Goal: Find specific page/section: Find specific page/section

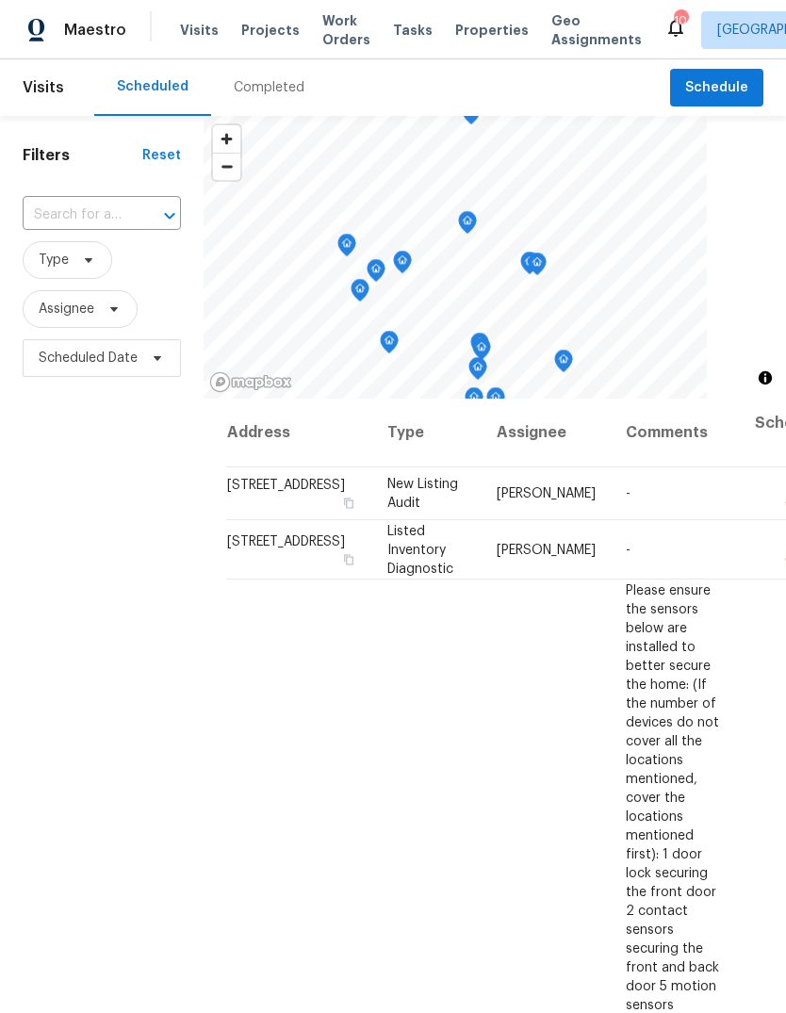
click at [266, 88] on div "Completed" at bounding box center [269, 87] width 71 height 19
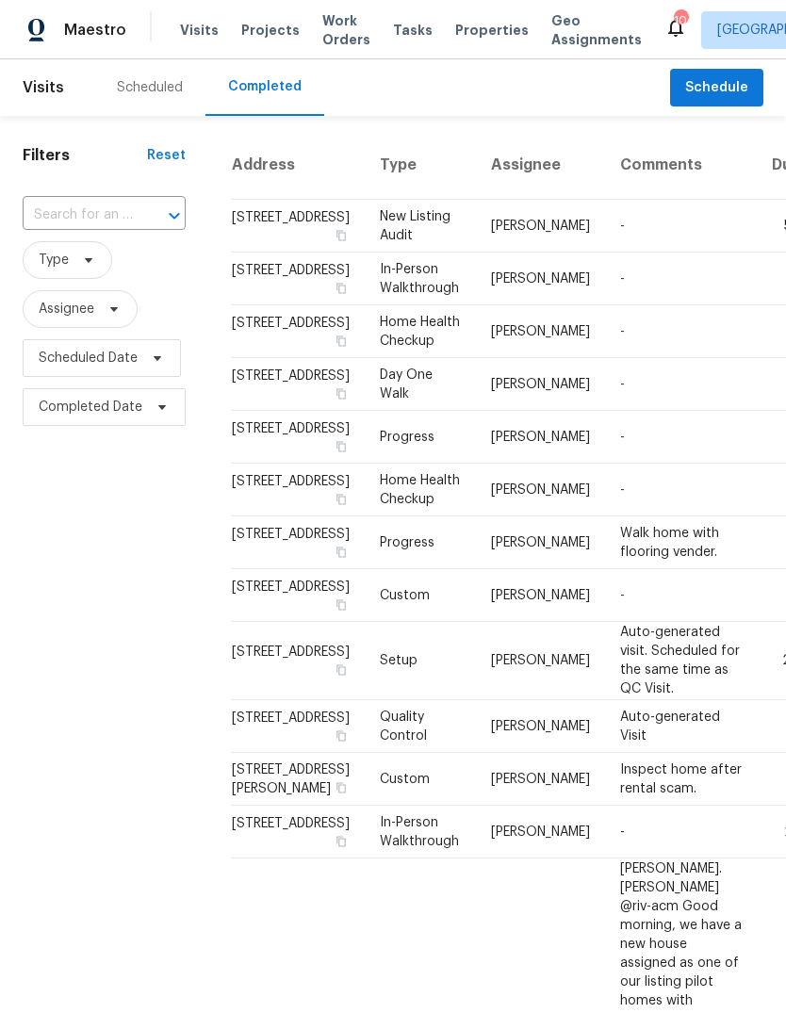
click at [144, 101] on div "Scheduled" at bounding box center [149, 87] width 111 height 57
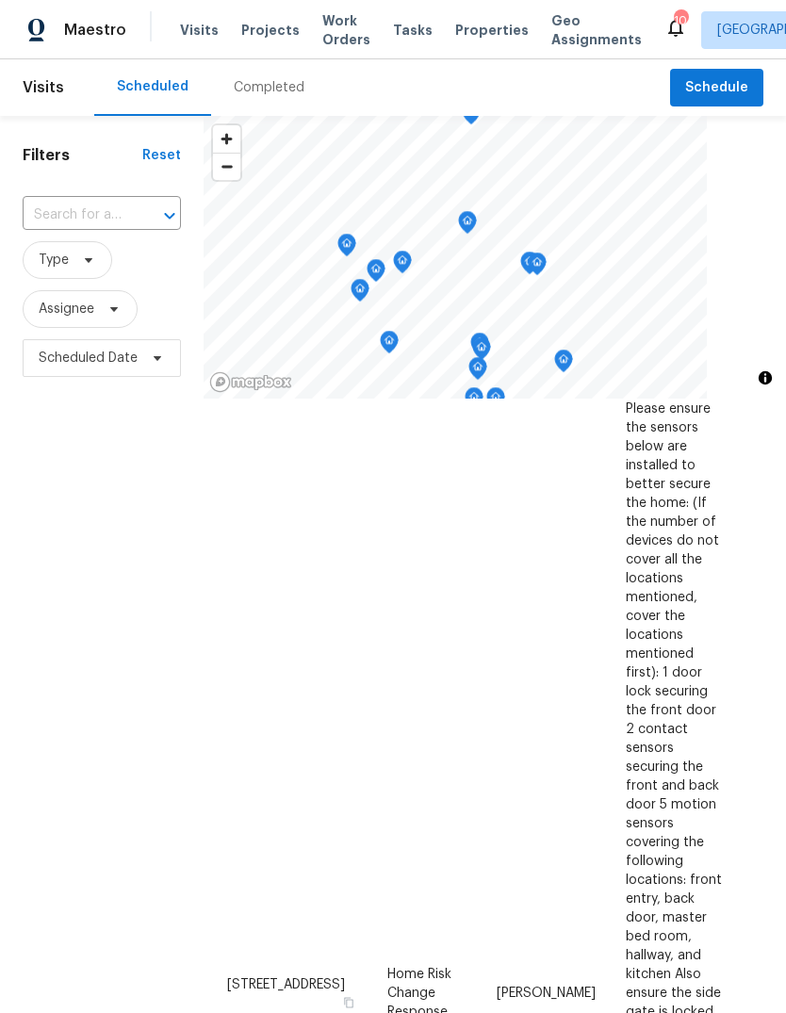
scroll to position [112, 0]
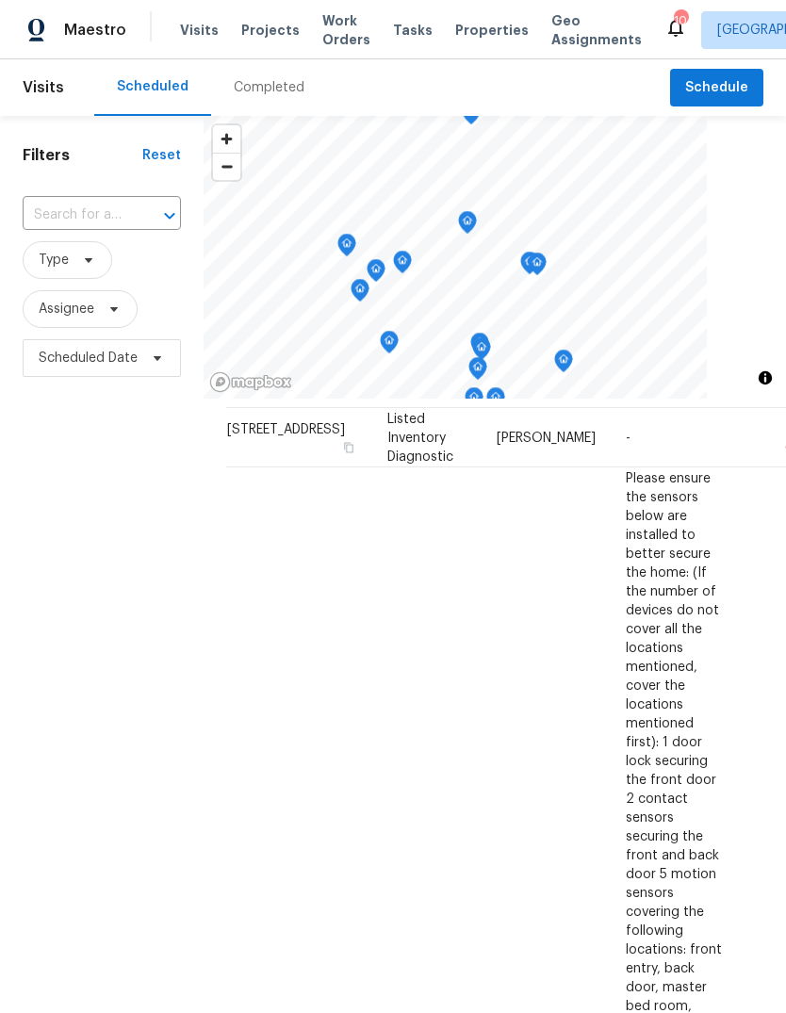
click at [478, 28] on span "Properties" at bounding box center [491, 30] width 73 height 19
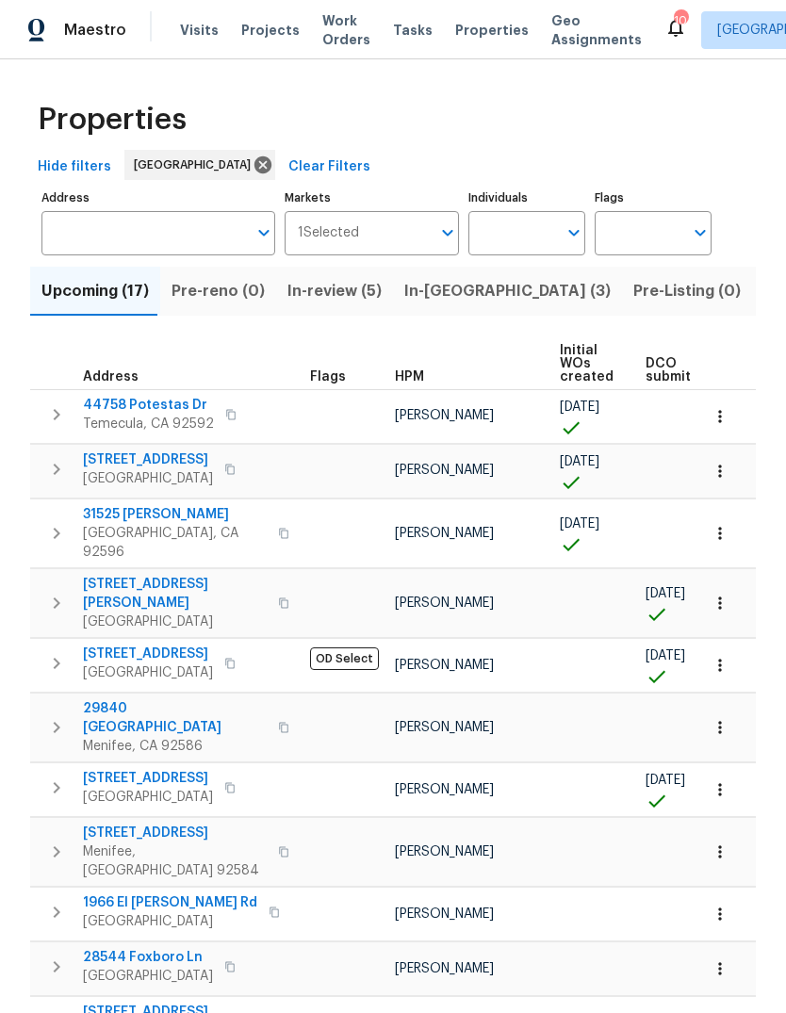
click at [508, 232] on input "Individuals" at bounding box center [512, 233] width 89 height 44
type input "[PERSON_NAME]"
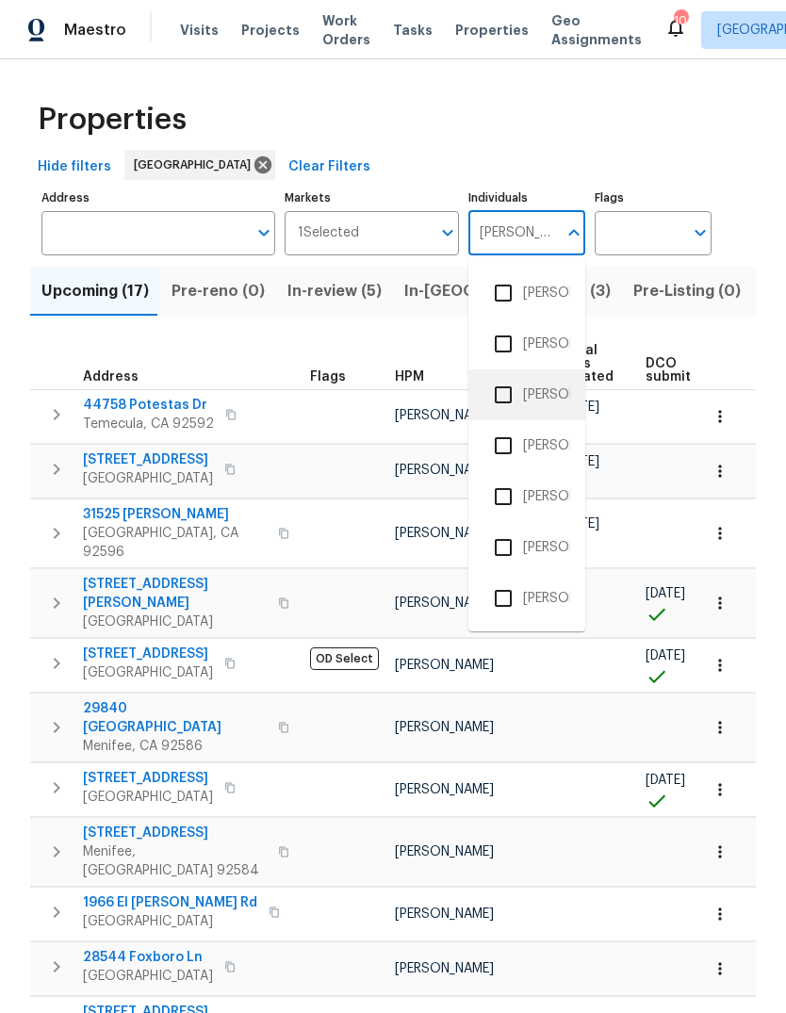
click at [547, 397] on li "[PERSON_NAME]" at bounding box center [526, 395] width 87 height 40
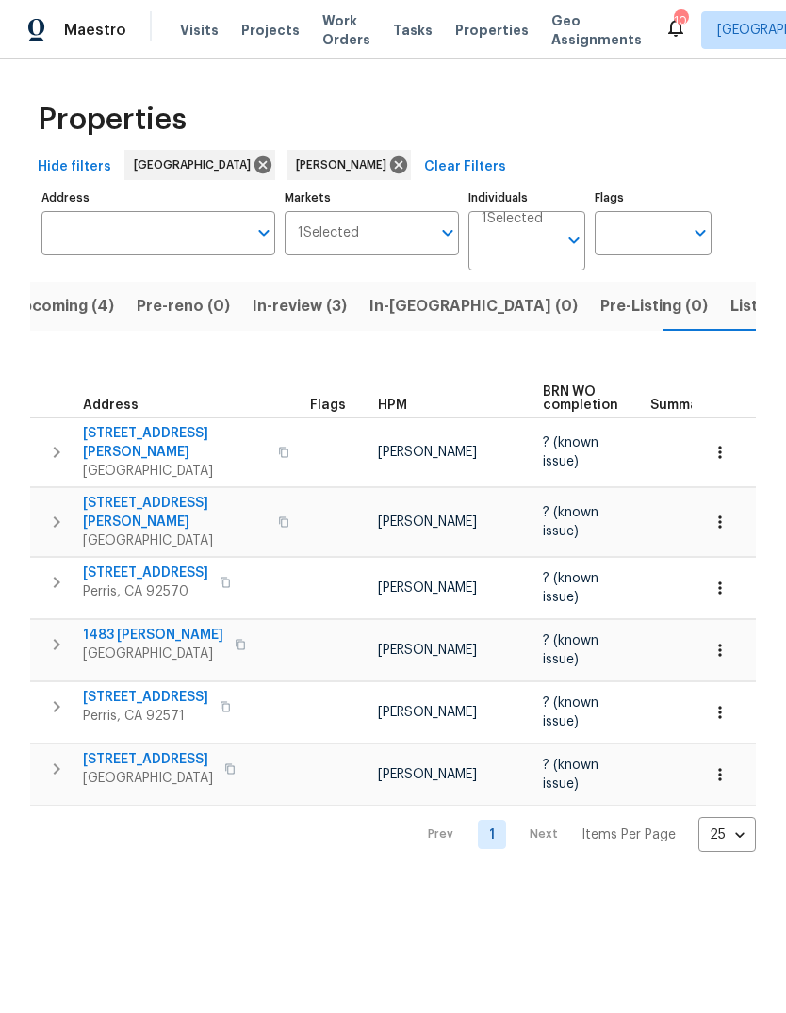
click at [730, 295] on span "Listed (3)" at bounding box center [765, 306] width 71 height 26
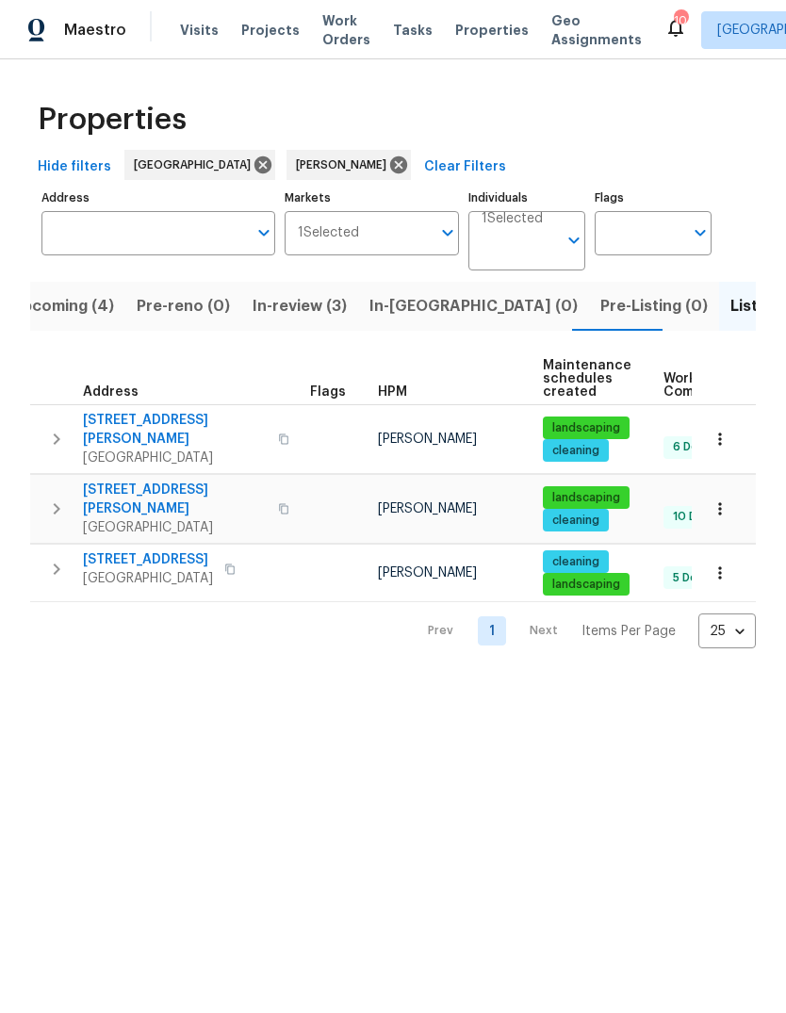
click at [92, 311] on span "Upcoming (4)" at bounding box center [62, 306] width 103 height 26
